Goal: Task Accomplishment & Management: Manage account settings

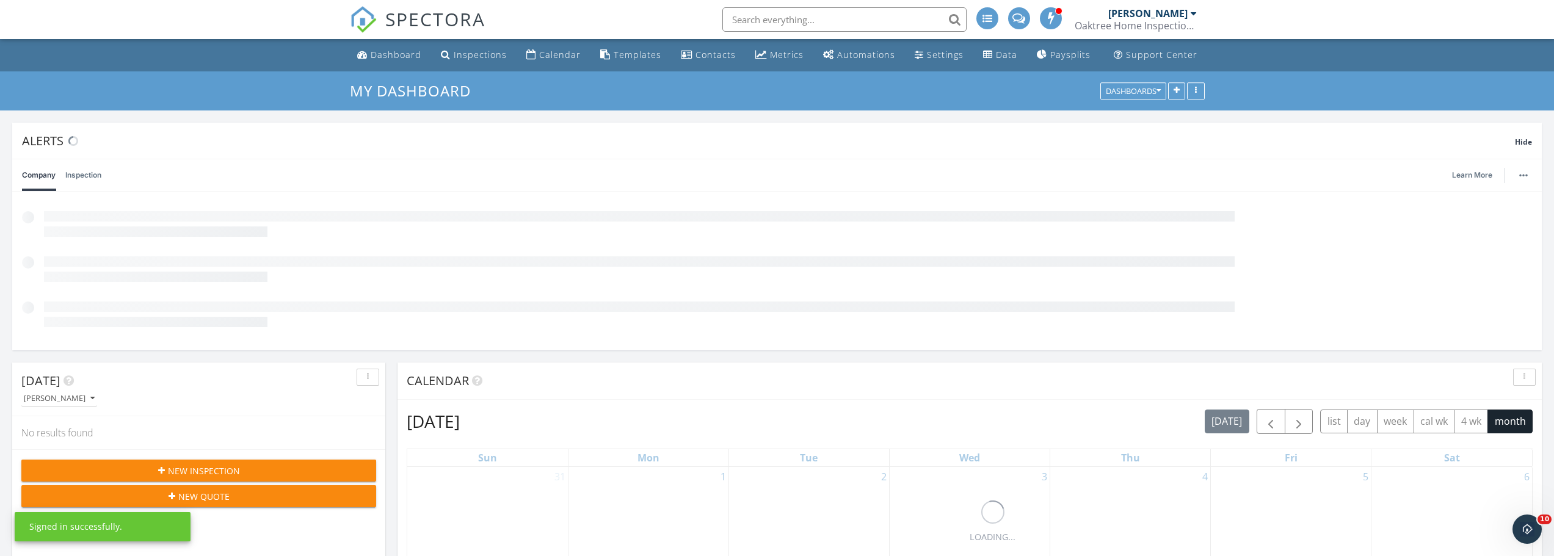
click at [829, 15] on input "text" at bounding box center [844, 19] width 244 height 24
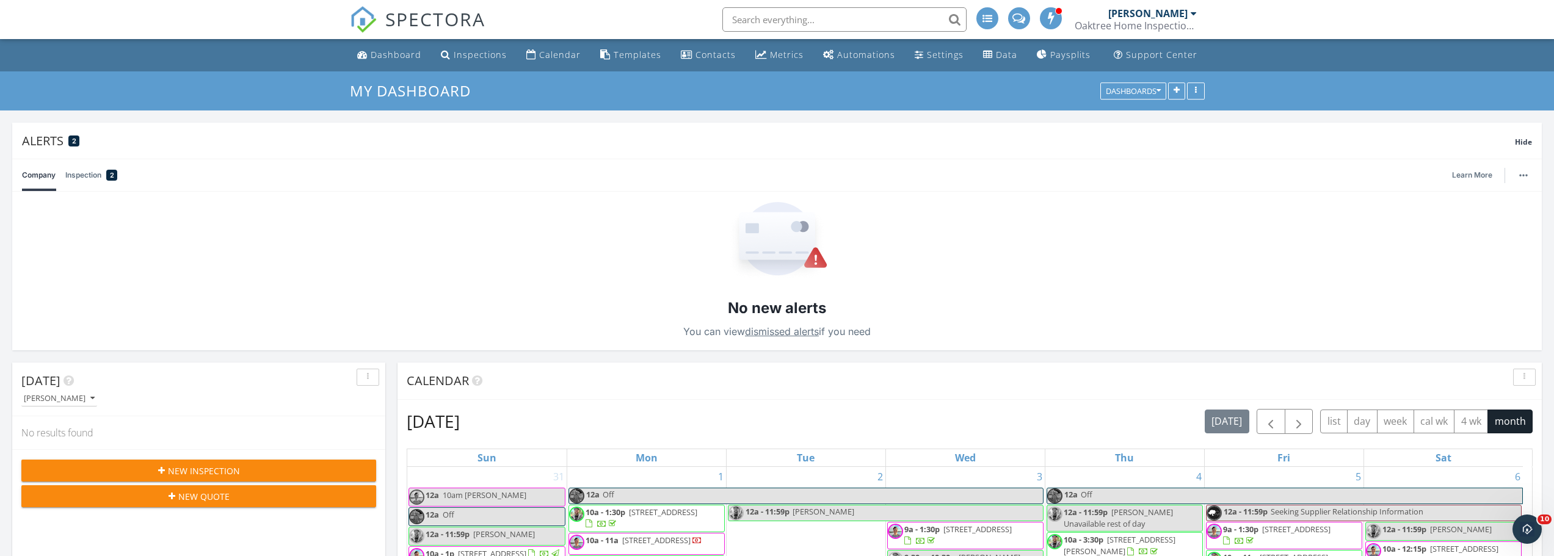
paste input "3124 198th St SE, Bothell"
type input "3124 198th St SE, Bothell"
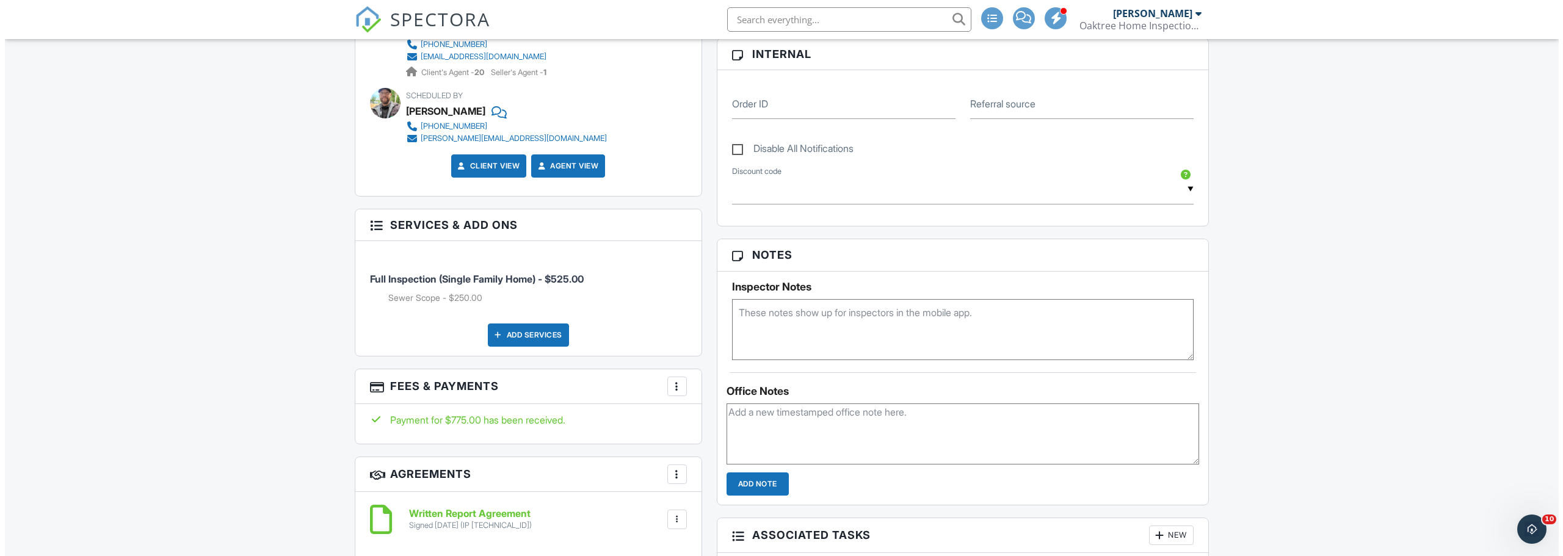
scroll to position [611, 0]
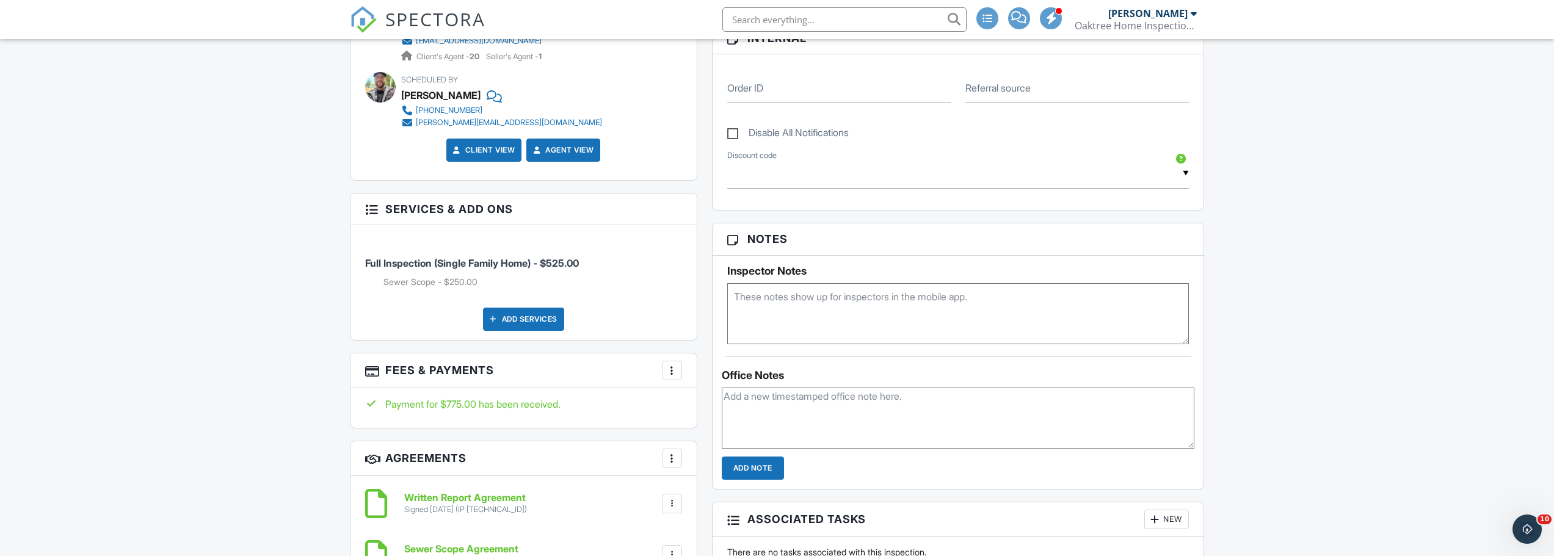
click at [669, 365] on div at bounding box center [672, 371] width 12 height 12
click at [688, 402] on li "Edit Fees & Payments" at bounding box center [734, 408] width 128 height 31
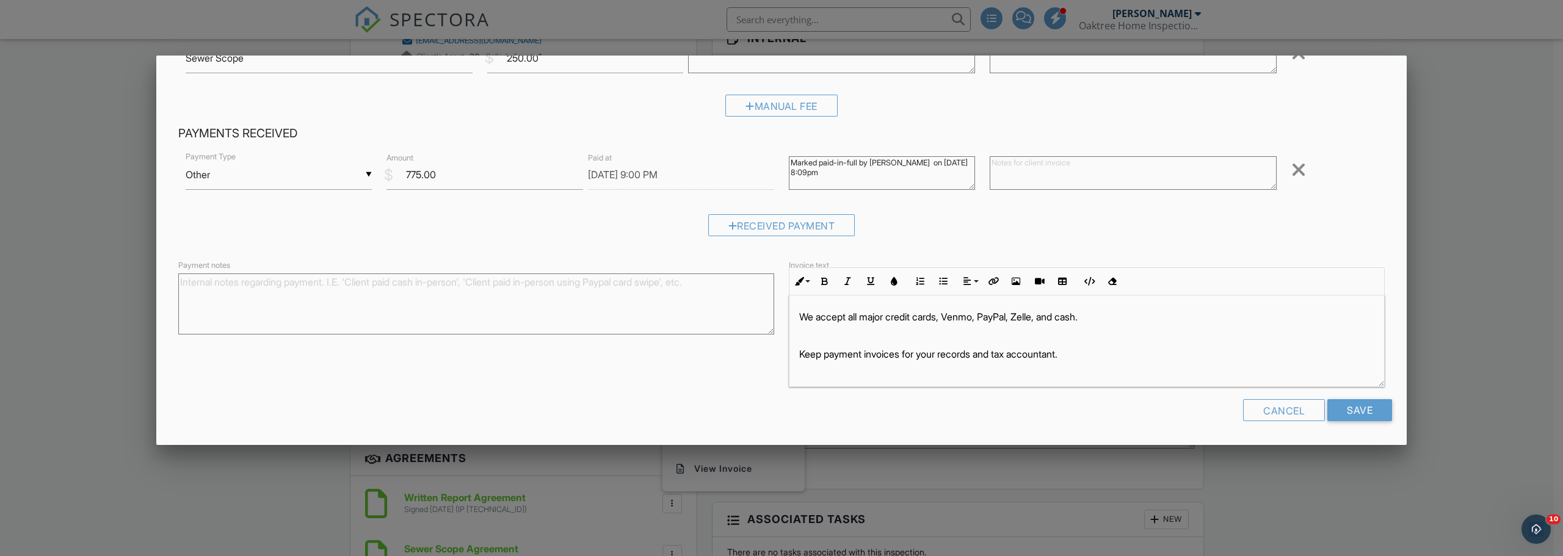
scroll to position [109, 0]
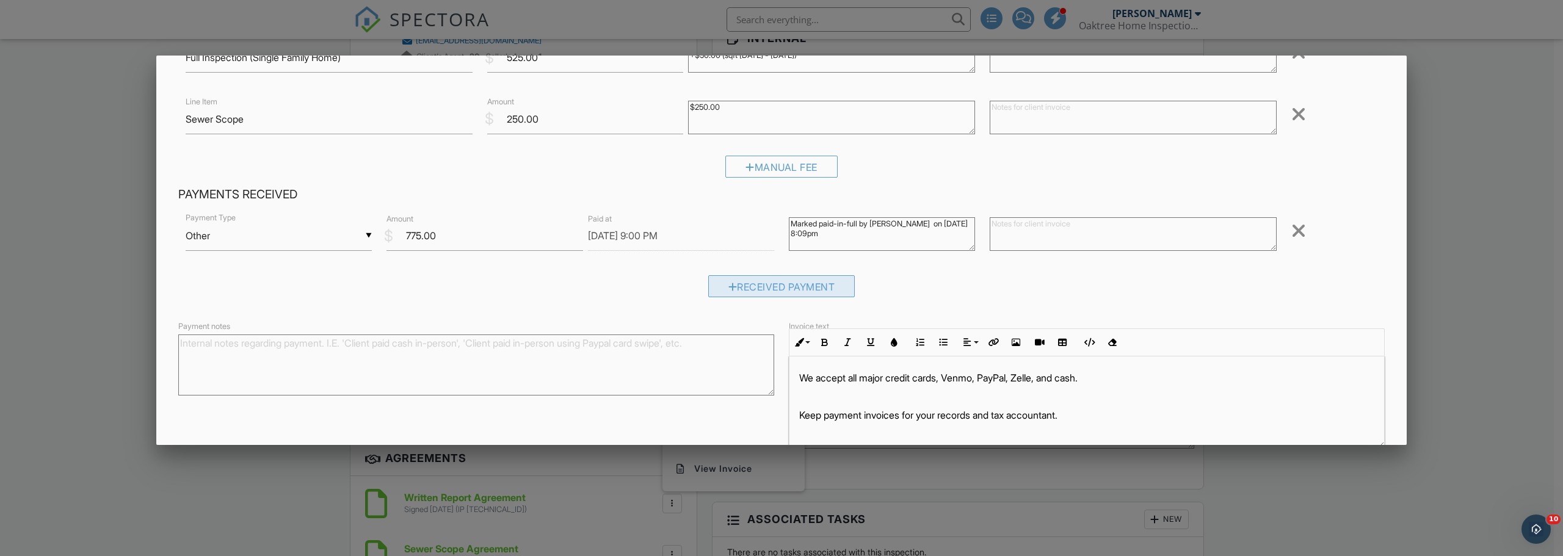
click at [733, 292] on div "Received Payment" at bounding box center [781, 286] width 147 height 22
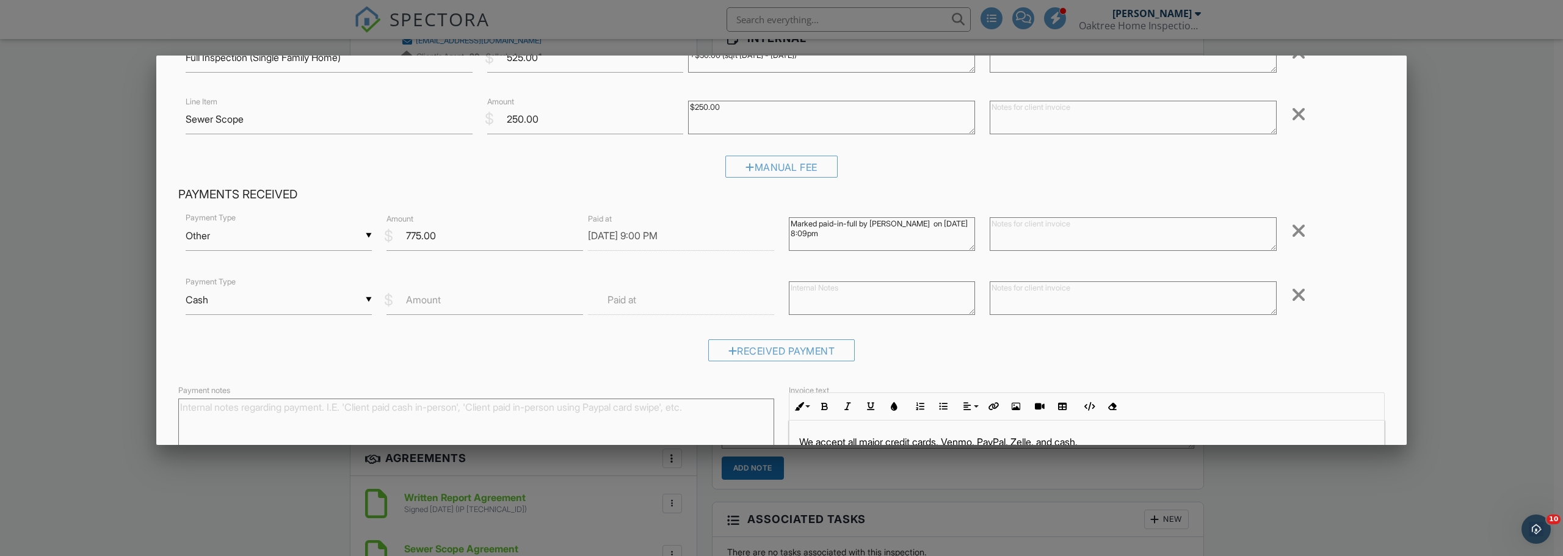
click at [317, 305] on div "▼ Cash Cash Check On-Site Card Other Cash Check On-Site Card Other" at bounding box center [279, 300] width 186 height 30
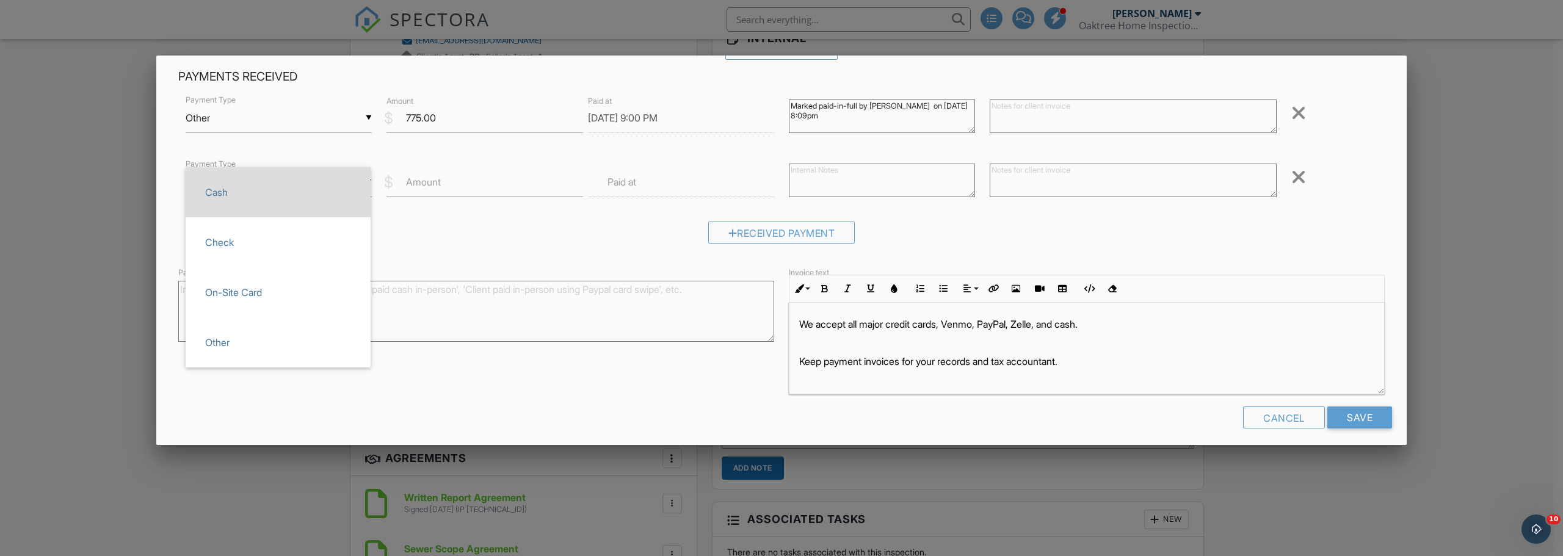
scroll to position [234, 0]
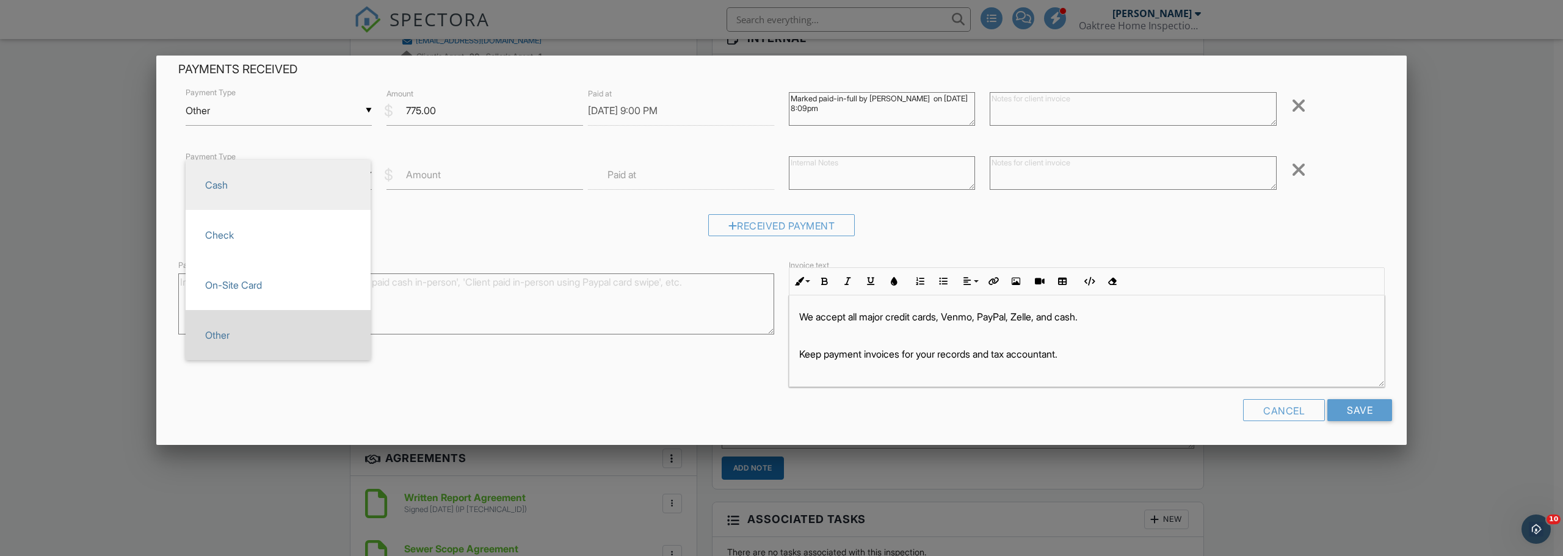
click at [304, 329] on span "Other" at bounding box center [277, 335] width 165 height 31
type input "Other"
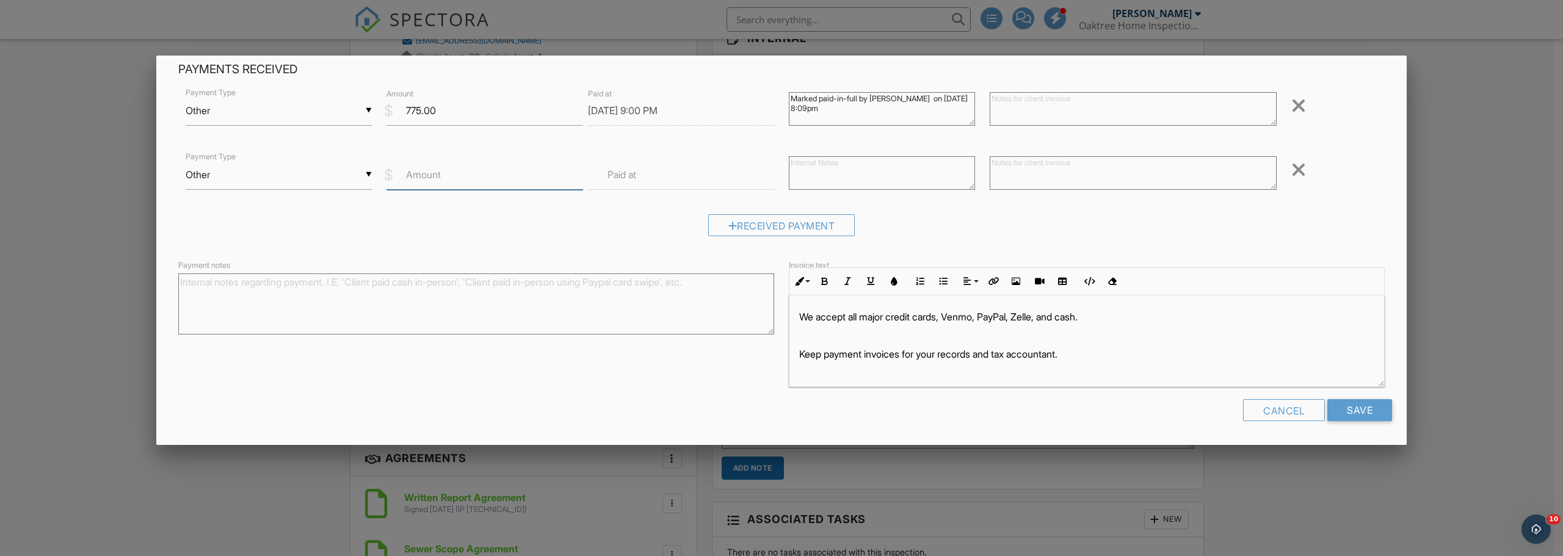
click at [427, 183] on input "Amount" at bounding box center [484, 175] width 196 height 30
type input "-775.00"
click at [493, 236] on div "Received Payment" at bounding box center [781, 229] width 1206 height 31
click at [1366, 410] on input "Save" at bounding box center [1359, 410] width 65 height 22
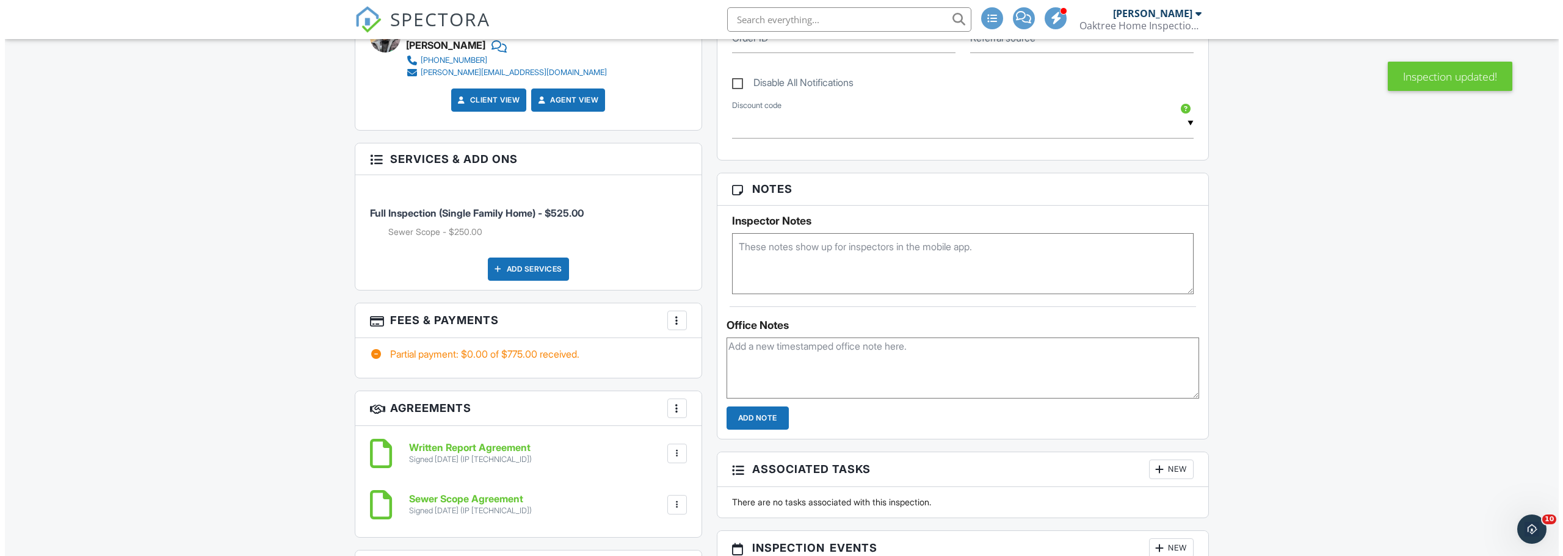
scroll to position [733, 0]
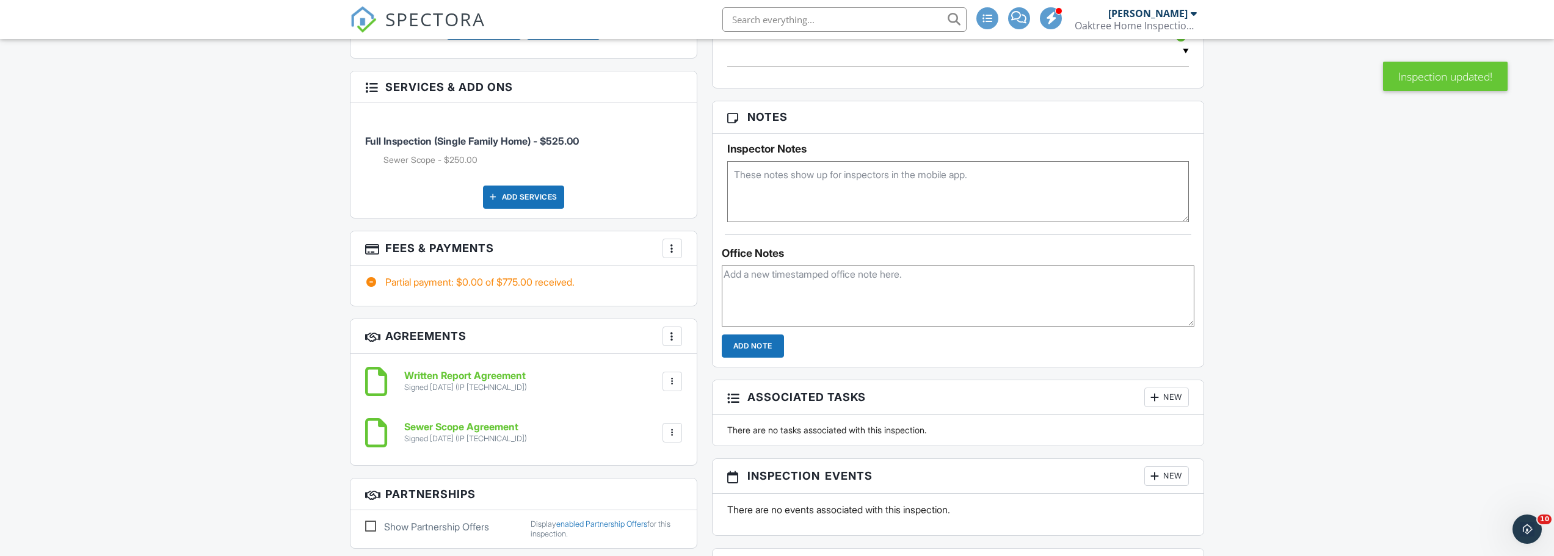
click at [667, 250] on div at bounding box center [672, 248] width 12 height 12
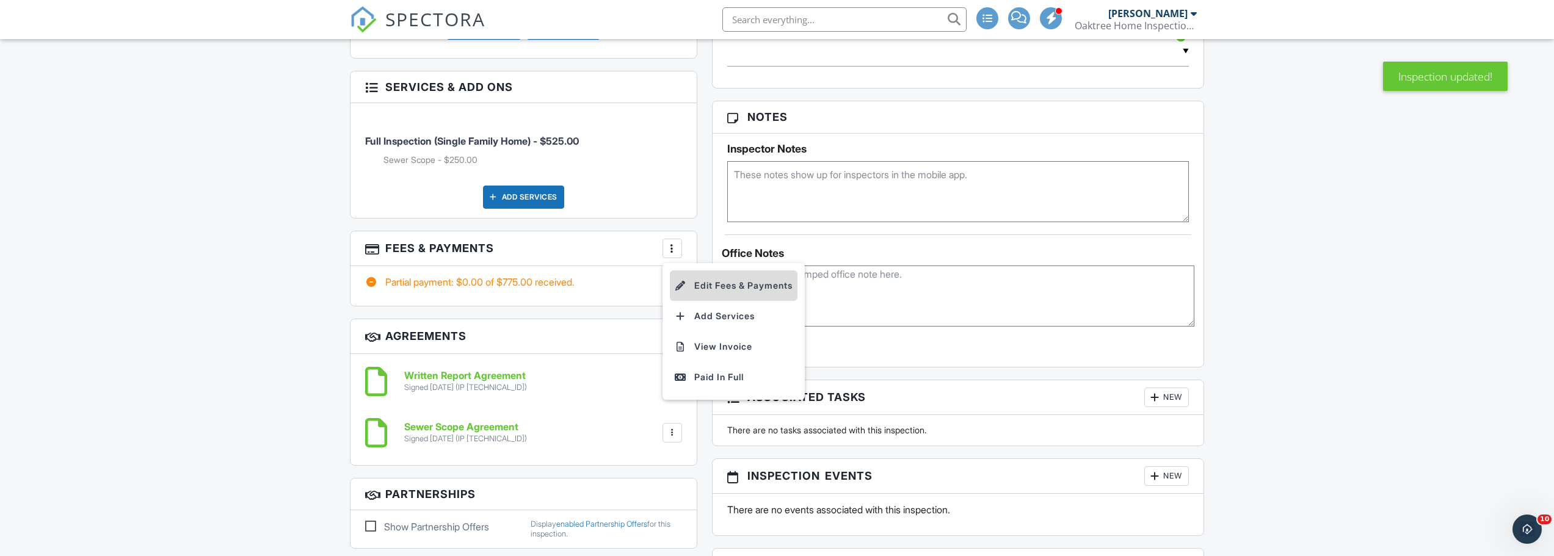
click at [685, 277] on li "Edit Fees & Payments" at bounding box center [734, 285] width 128 height 31
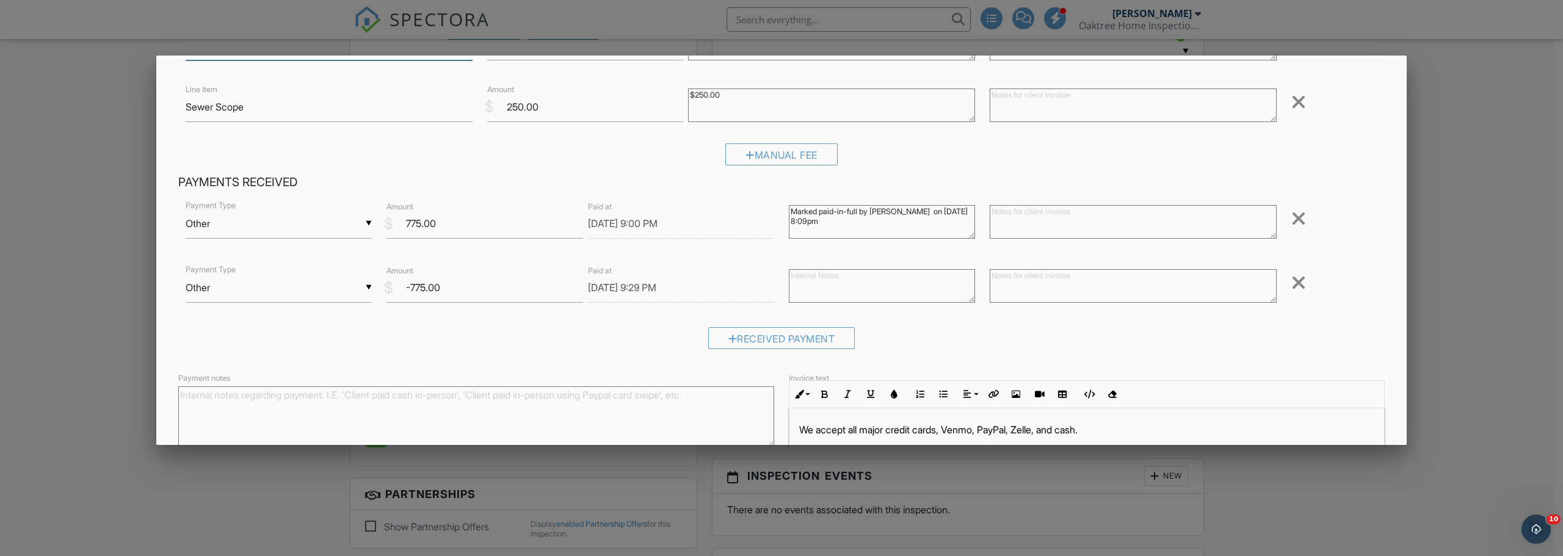
scroll to position [122, 0]
click at [363, 223] on div "▼ Other Cash Check On-Site Card Other Cash Check On-Site Card Other" at bounding box center [279, 223] width 186 height 30
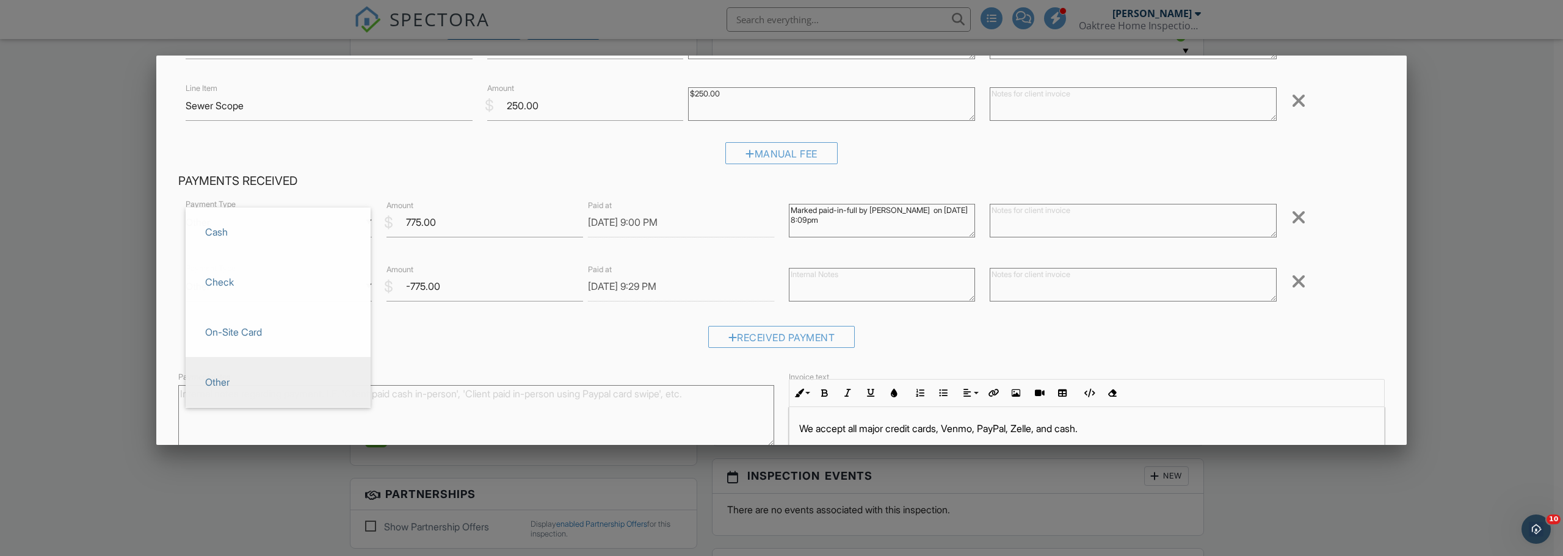
scroll to position [0, 0]
click at [170, 220] on div "Inspection Fees Line Item Full Inspection (Single Family Home) $ Amount 525.00 …" at bounding box center [781, 268] width 1250 height 576
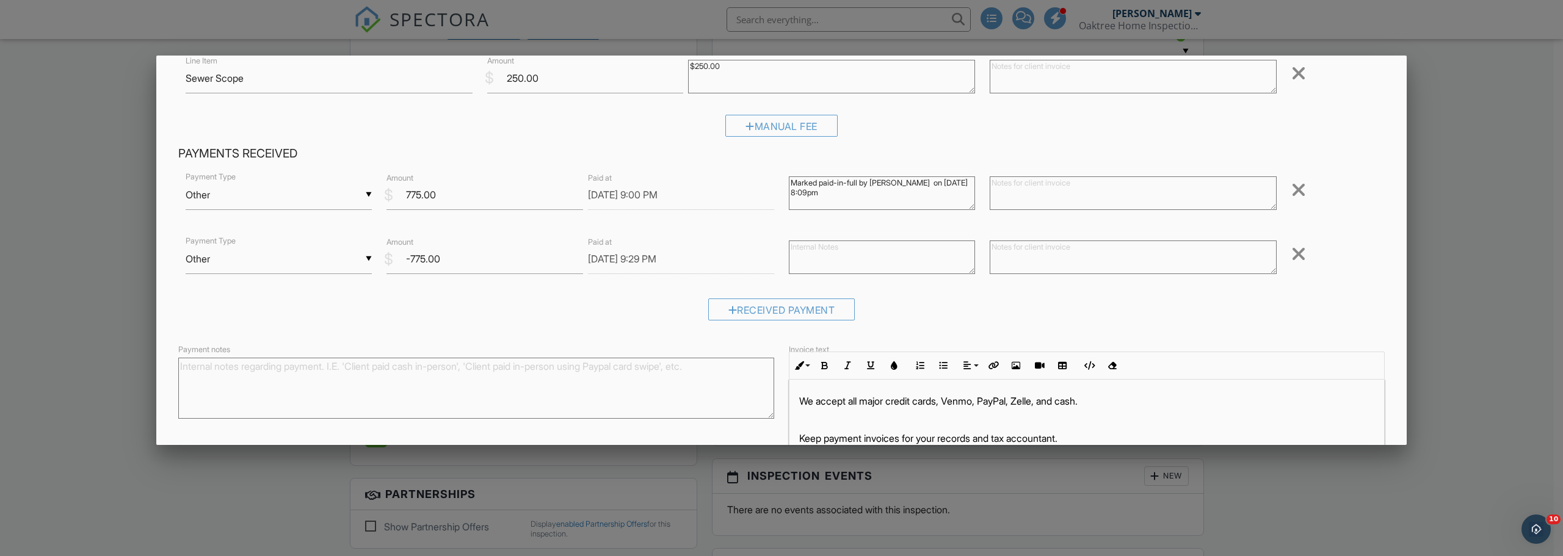
scroll to position [183, 0]
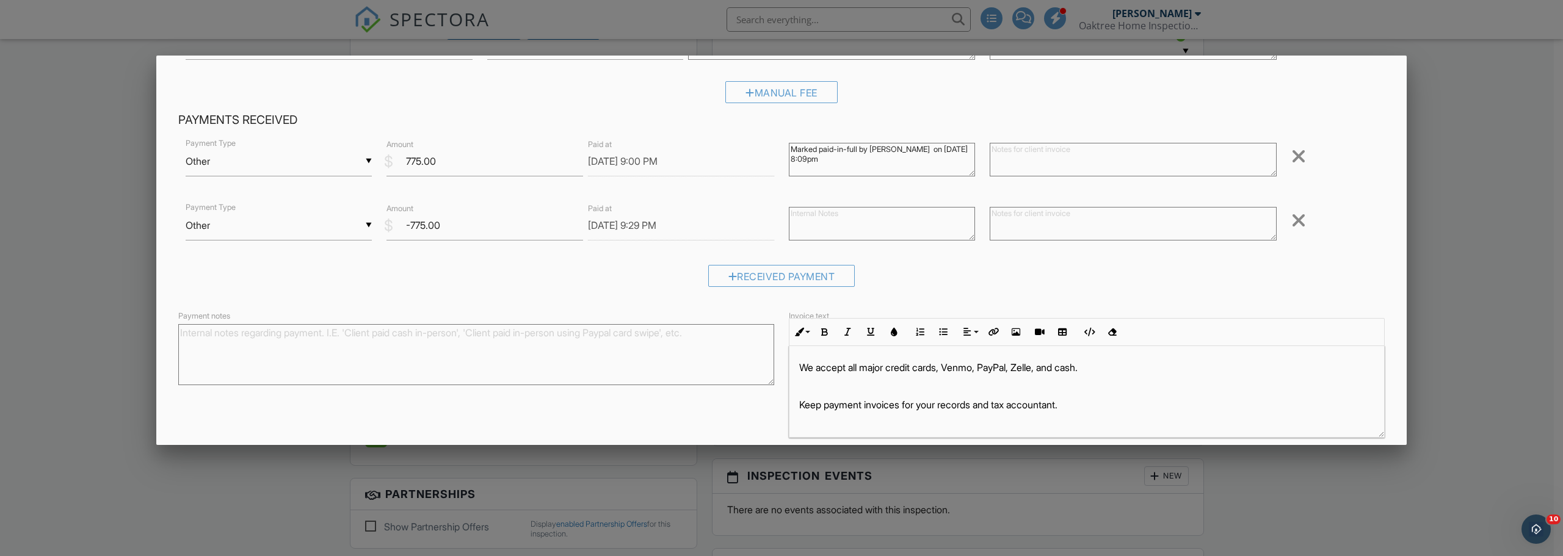
click at [815, 226] on textarea at bounding box center [882, 224] width 186 height 34
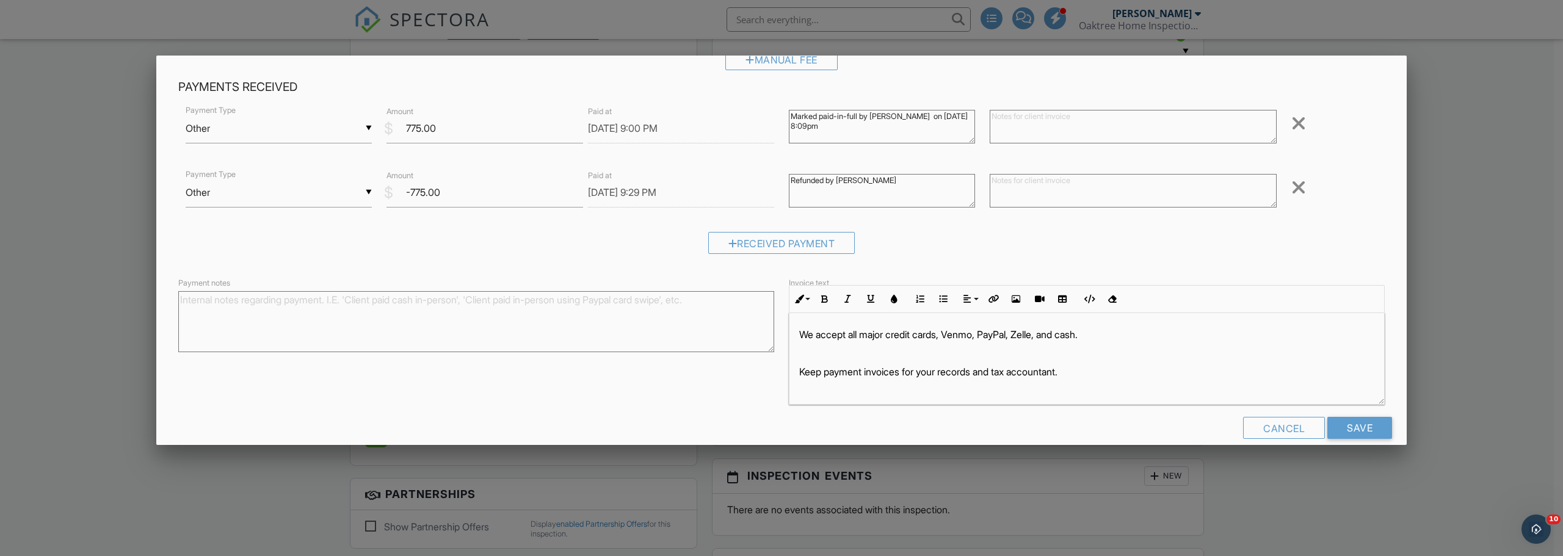
scroll to position [234, 0]
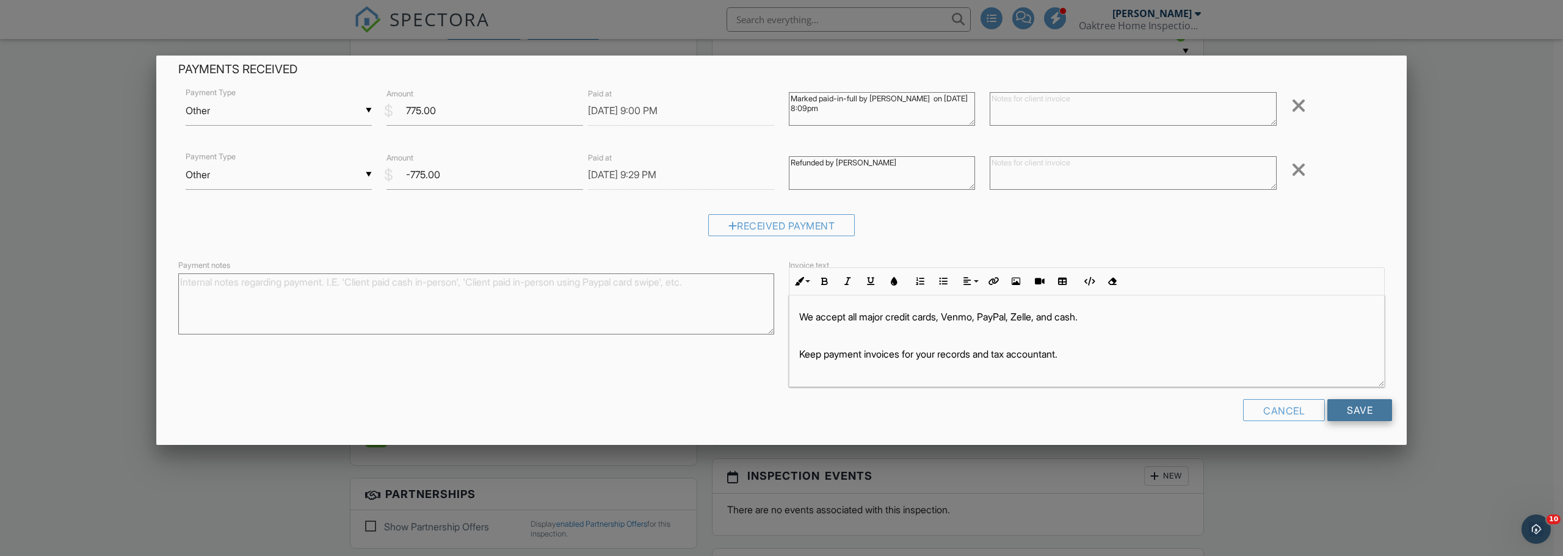
type textarea "Refunded by [PERSON_NAME]"
click at [1340, 413] on input "Save" at bounding box center [1359, 410] width 65 height 22
